Goal: Task Accomplishment & Management: Manage account settings

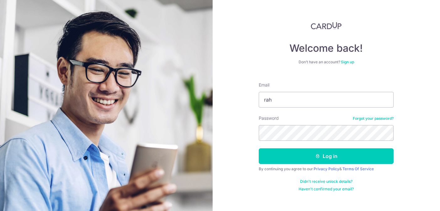
type input "[EMAIL_ADDRESS][DOMAIN_NAME]"
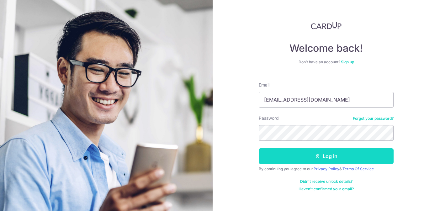
click at [329, 153] on button "Log in" at bounding box center [326, 156] width 135 height 16
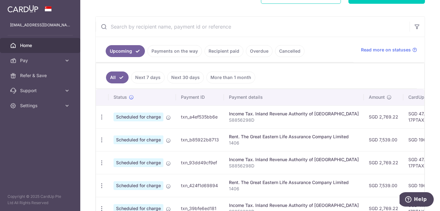
click at [225, 50] on link "Recipient paid" at bounding box center [224, 51] width 39 height 12
